Goal: Transaction & Acquisition: Purchase product/service

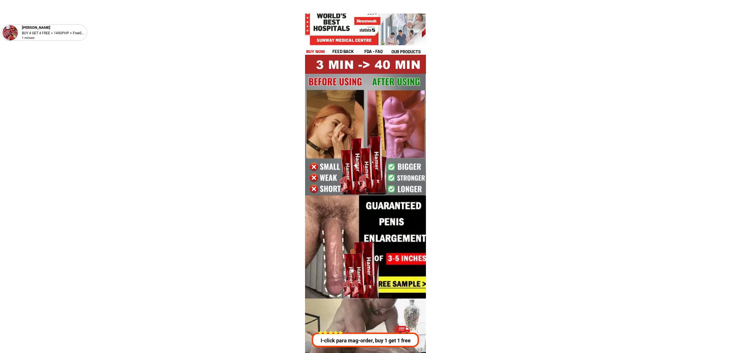
scroll to position [2074, 0]
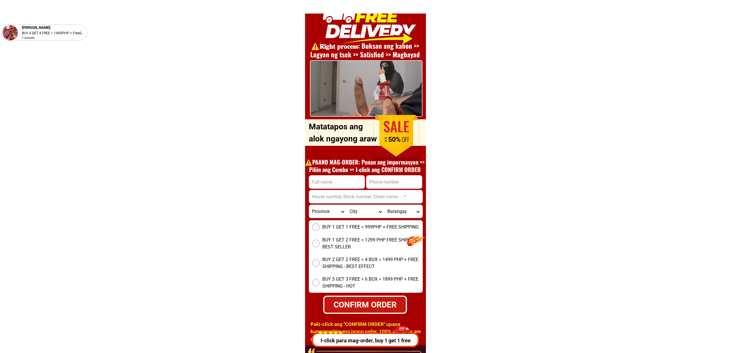
click at [388, 181] on input "Input phone_number" at bounding box center [394, 181] width 56 height 13
paste input "[PHONE_NUMBER]"
type input "[PHONE_NUMBER]"
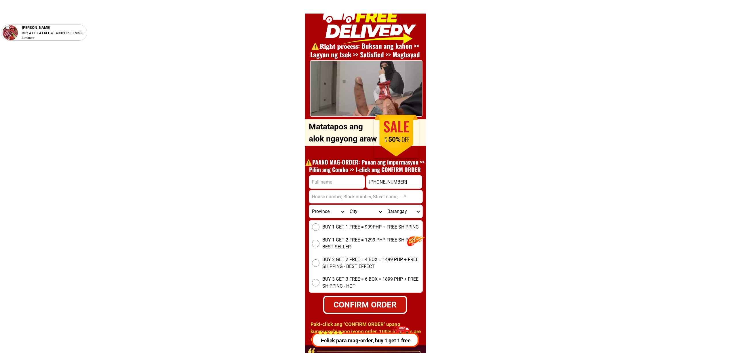
click at [313, 178] on input "Input full_name" at bounding box center [337, 181] width 56 height 13
paste input "[PERSON_NAME]""
paste input "J"
type input "[PERSON_NAME]"
click at [349, 192] on input "Input address" at bounding box center [365, 196] width 113 height 13
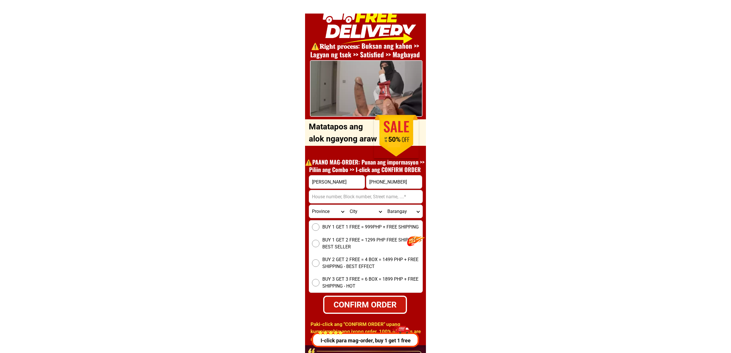
paste input "Far East Asia Bldg.[STREET_ADDRESS][PERSON_NAME] Basìde BDO In Front City State…"
type input "Far East Asia Bldg.[STREET_ADDRESS][PERSON_NAME] Basìde BDO In Front City State…"
click at [340, 247] on span "BUY 1 GET 2 FREE = 1299 PHP FREE SHIPPING - BEST SELLER" at bounding box center [372, 243] width 100 height 14
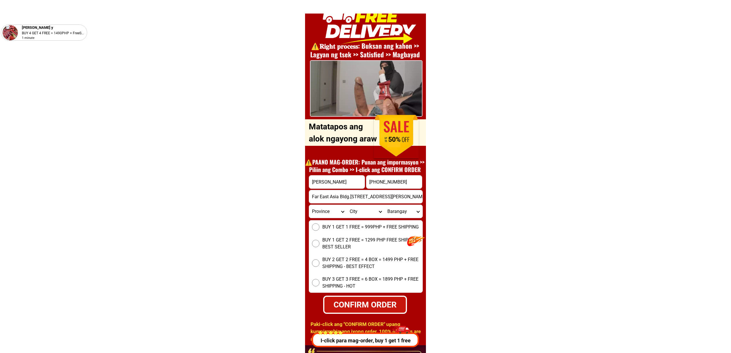
click at [319, 247] on input "BUY 1 GET 2 FREE = 1299 PHP FREE SHIPPING - BEST SELLER" at bounding box center [315, 242] width 7 height 7
radio input "true"
click at [381, 182] on input "[PHONE_NUMBER]" at bounding box center [394, 181] width 56 height 13
type input "[PHONE_NUMBER]"
click at [368, 302] on div "CONFIRM ORDER" at bounding box center [365, 304] width 89 height 13
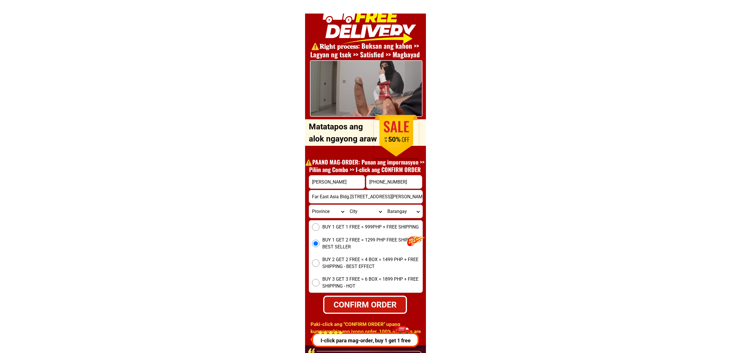
radio input "true"
